Goal: Task Accomplishment & Management: Manage account settings

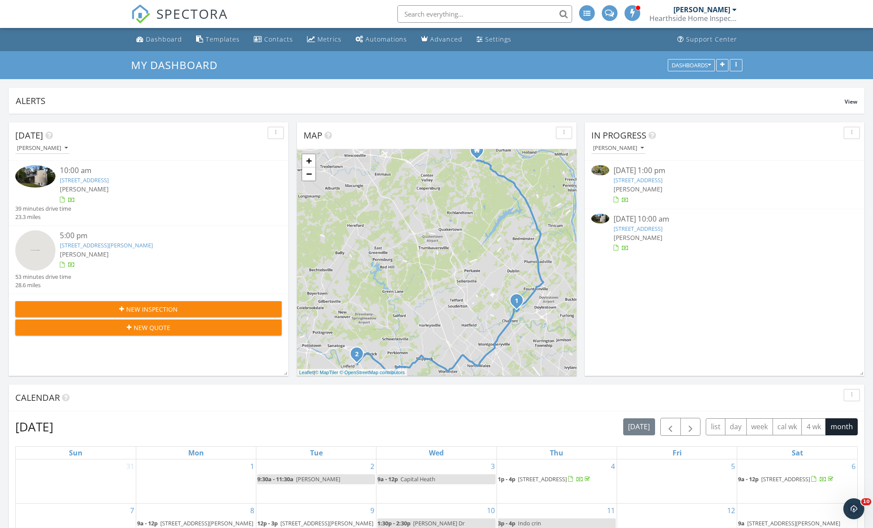
click at [640, 180] on link "[STREET_ADDRESS]" at bounding box center [638, 180] width 49 height 8
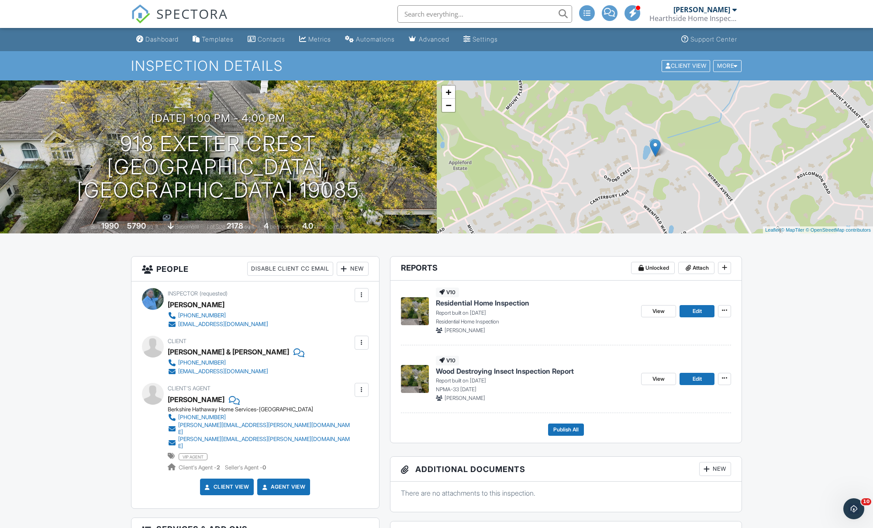
click at [454, 372] on span "Wood Destroying Insect Inspection Report" at bounding box center [505, 371] width 138 height 10
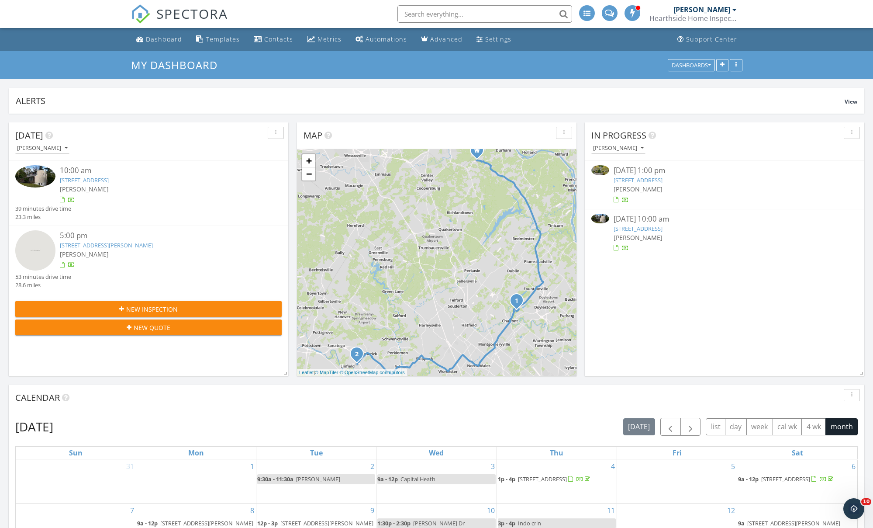
click at [638, 178] on link "[STREET_ADDRESS]" at bounding box center [638, 180] width 49 height 8
click at [642, 181] on link "[STREET_ADDRESS]" at bounding box center [638, 180] width 49 height 8
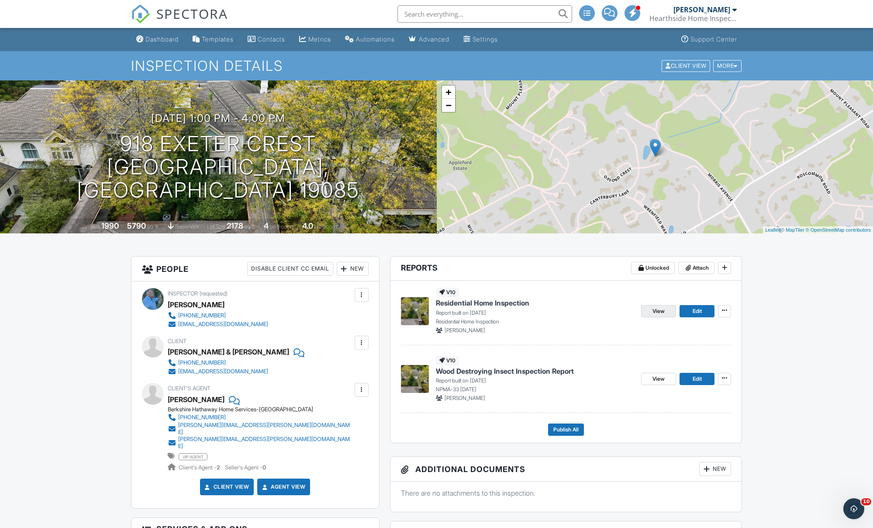
click at [660, 311] on span "View" at bounding box center [659, 311] width 12 height 9
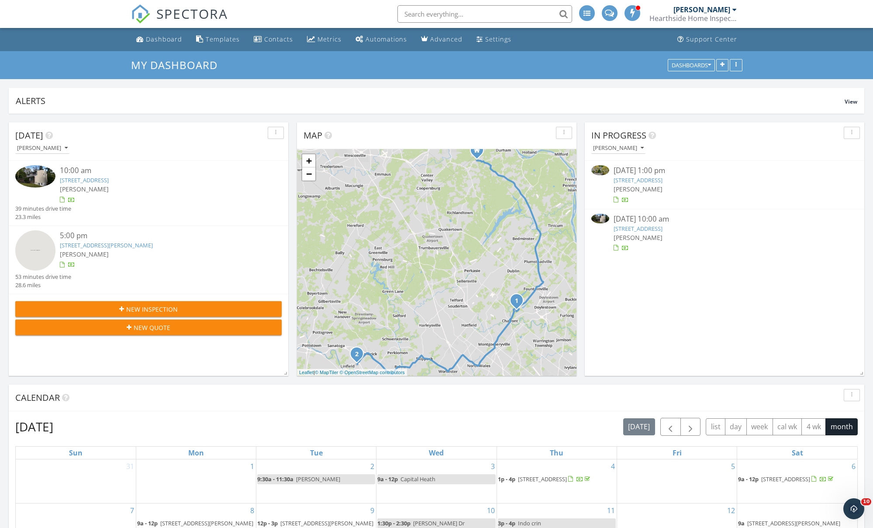
click at [648, 181] on link "918 Exeter Crest, Villanova, PA 19085" at bounding box center [638, 180] width 49 height 8
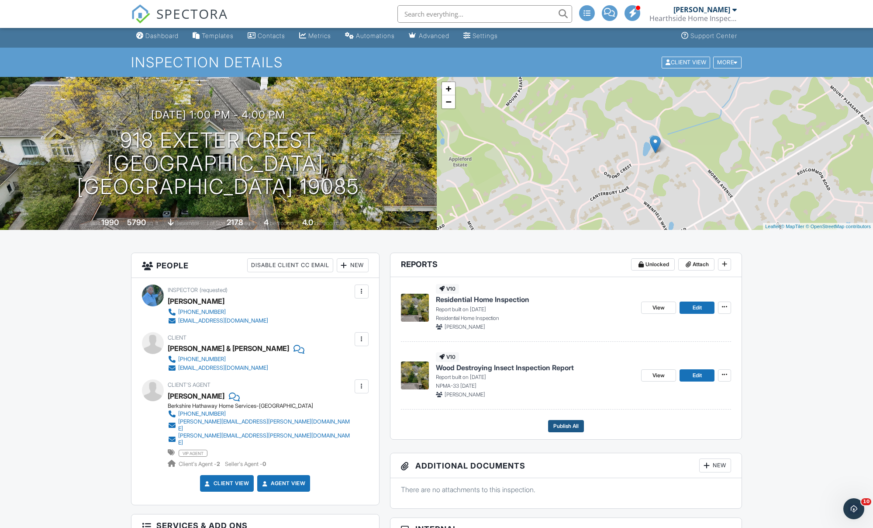
click at [567, 425] on span "Publish All" at bounding box center [566, 426] width 25 height 9
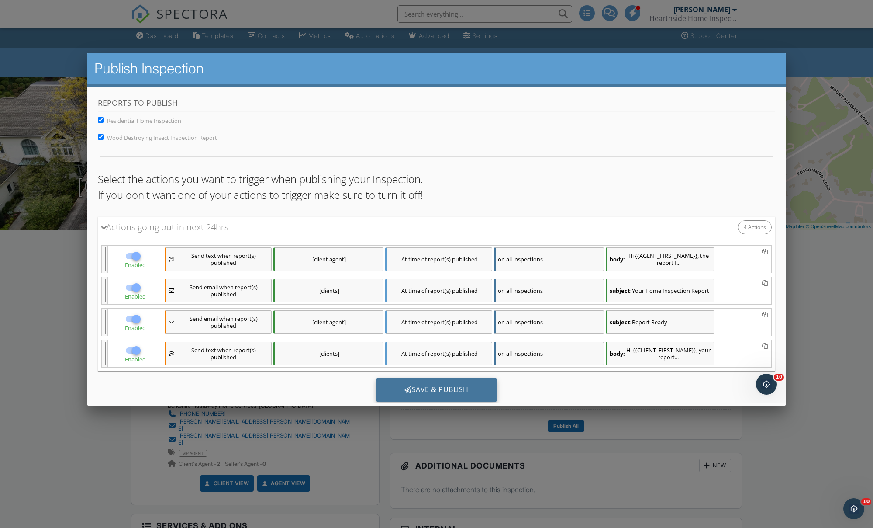
click at [444, 390] on div "Save & Publish" at bounding box center [436, 390] width 120 height 24
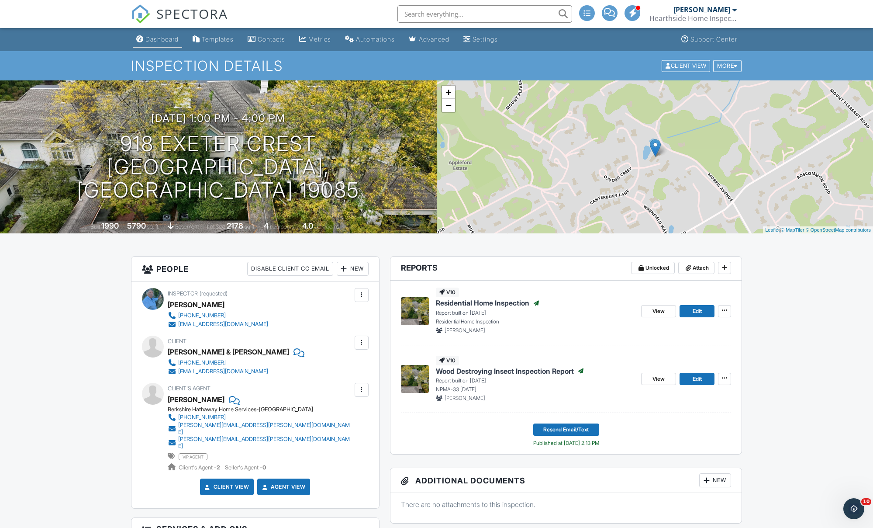
click at [160, 42] on div "Dashboard" at bounding box center [162, 38] width 33 height 7
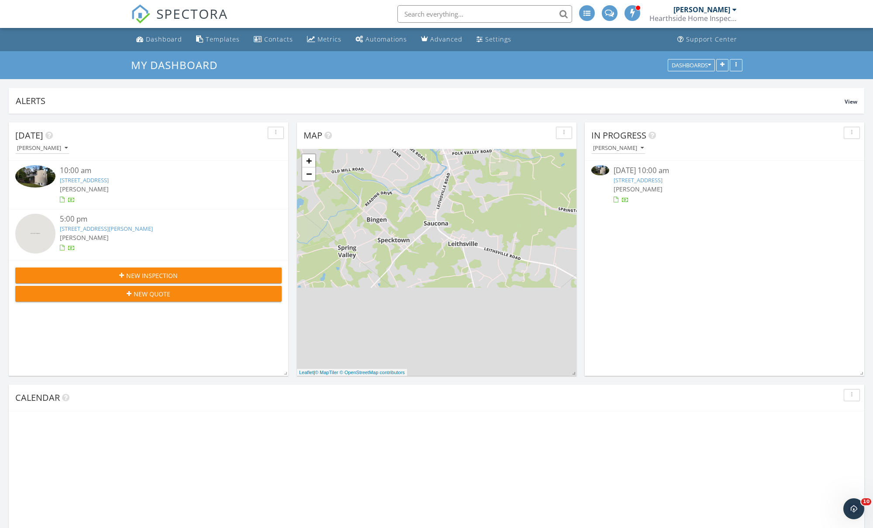
scroll to position [796, 874]
